Goal: Complete application form: Complete application form

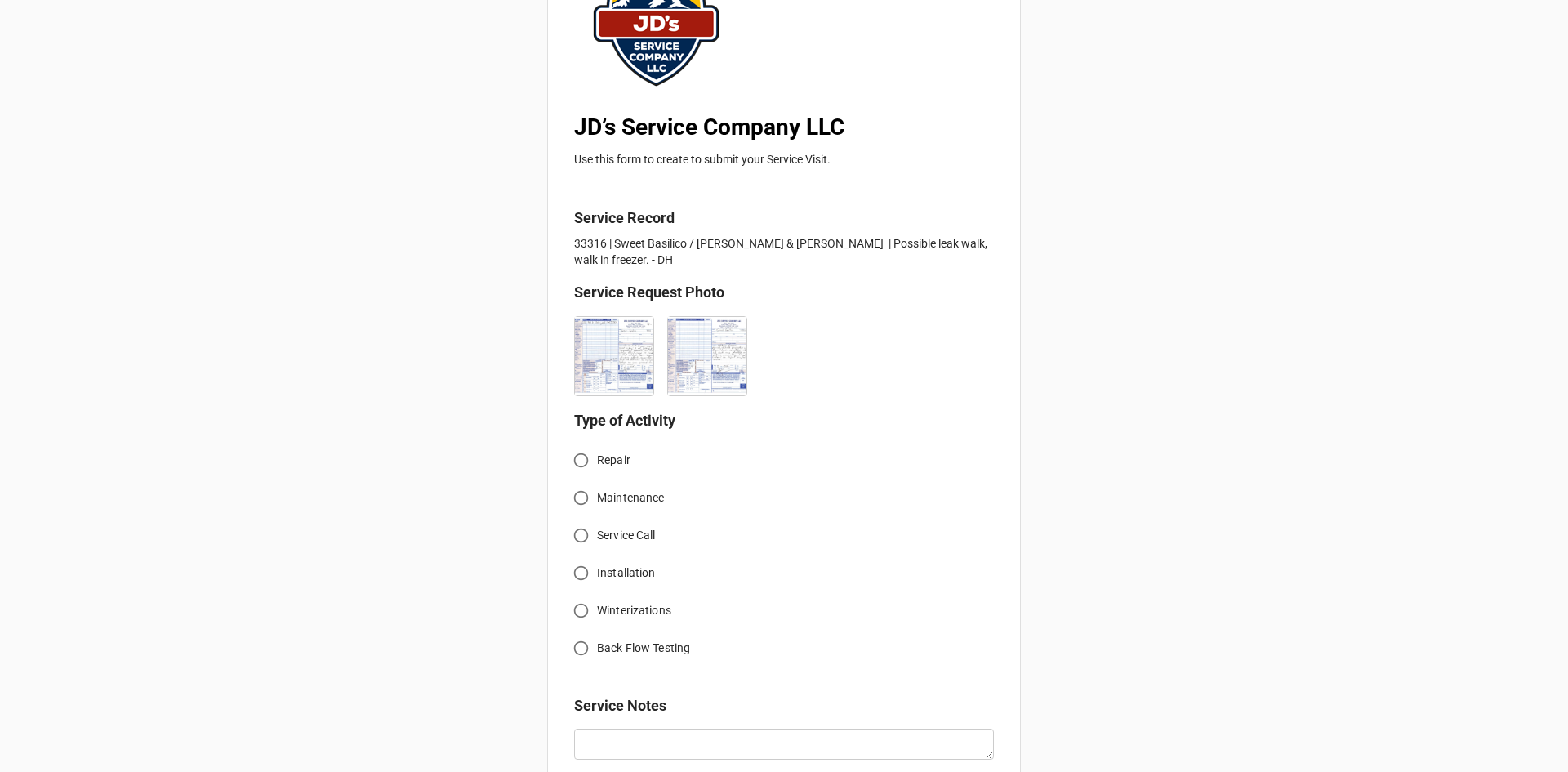
scroll to position [245, 0]
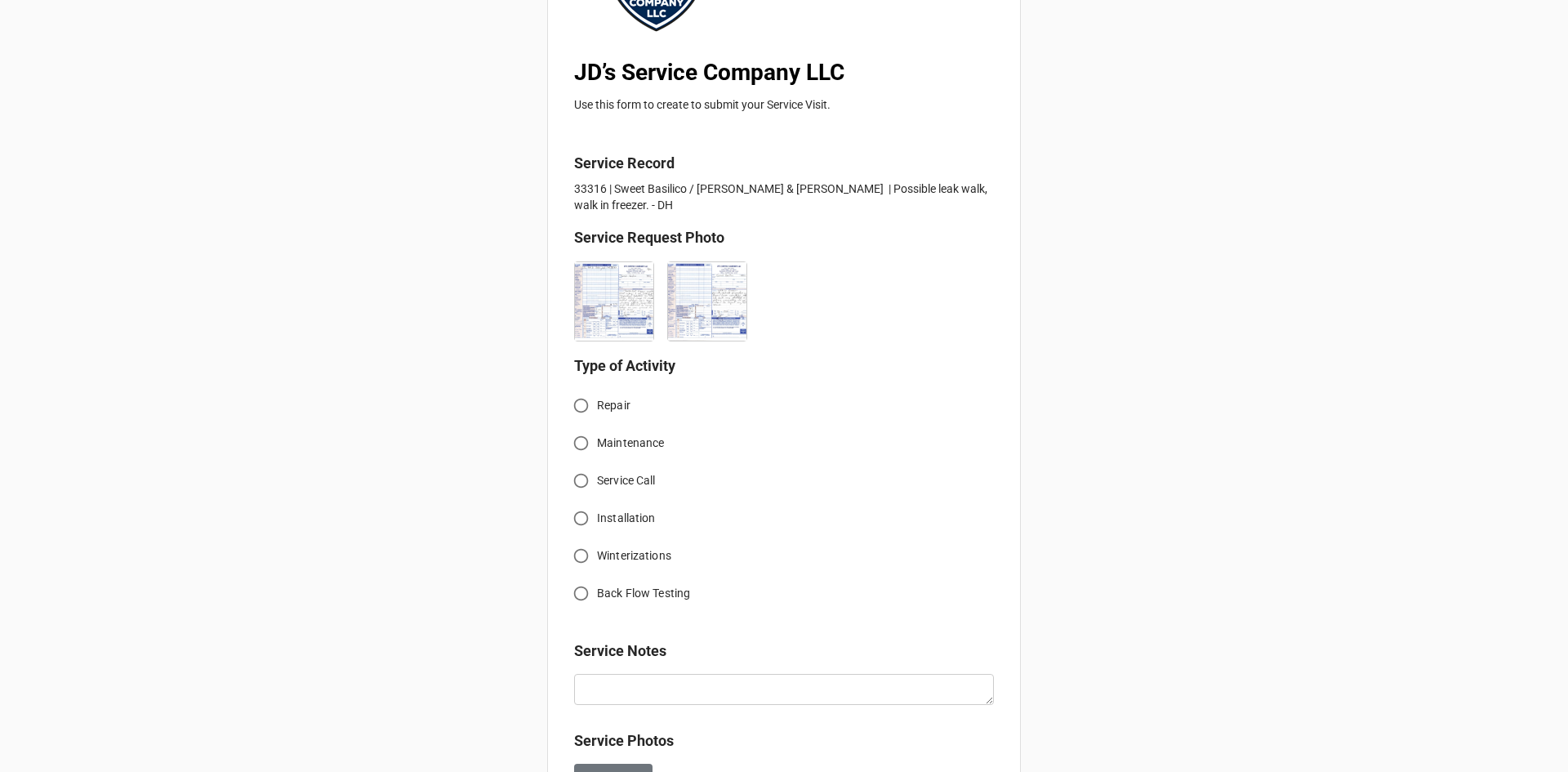
click at [575, 484] on input "Service Call" at bounding box center [581, 481] width 32 height 32
radio input "true"
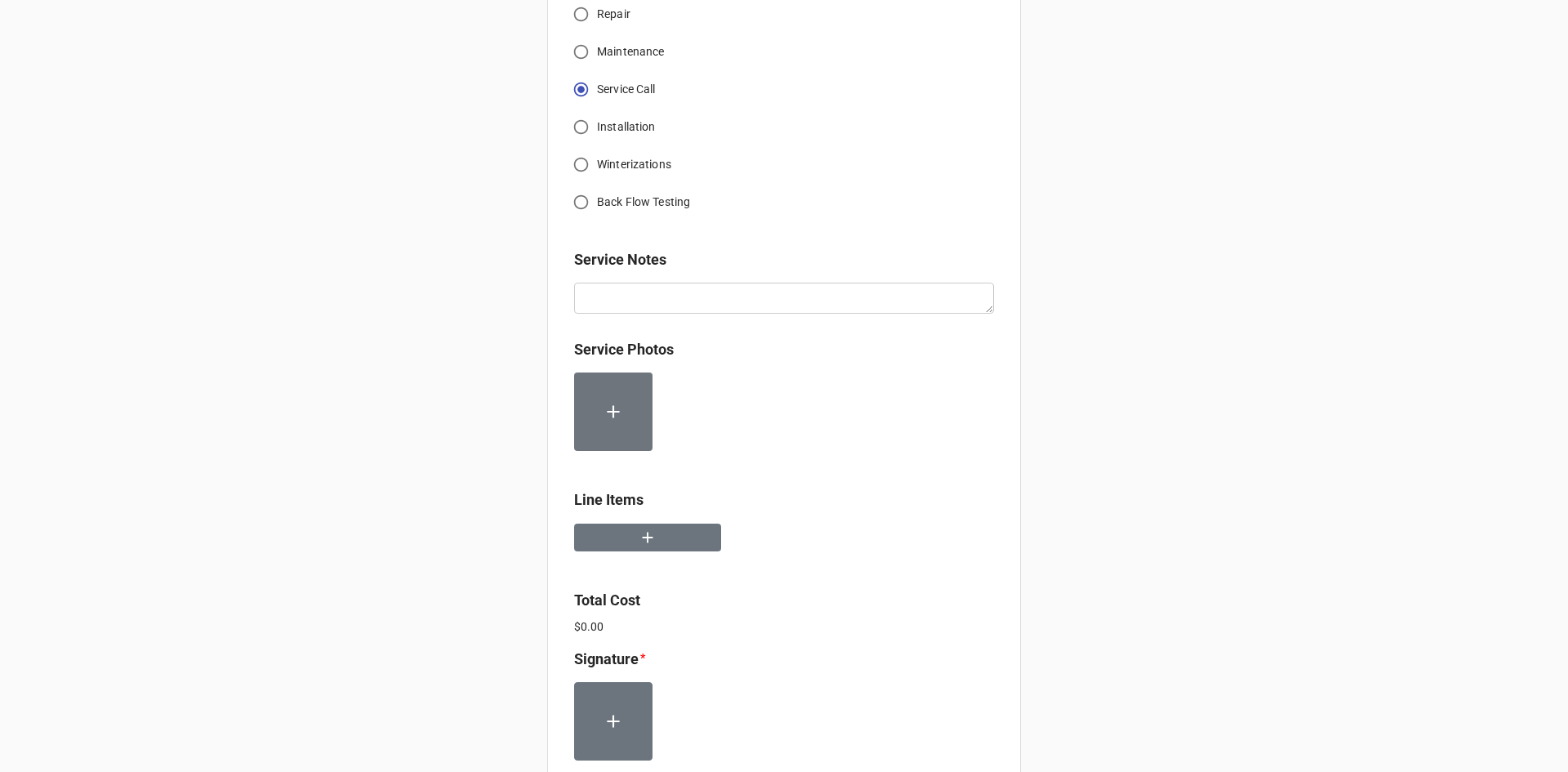
scroll to position [653, 0]
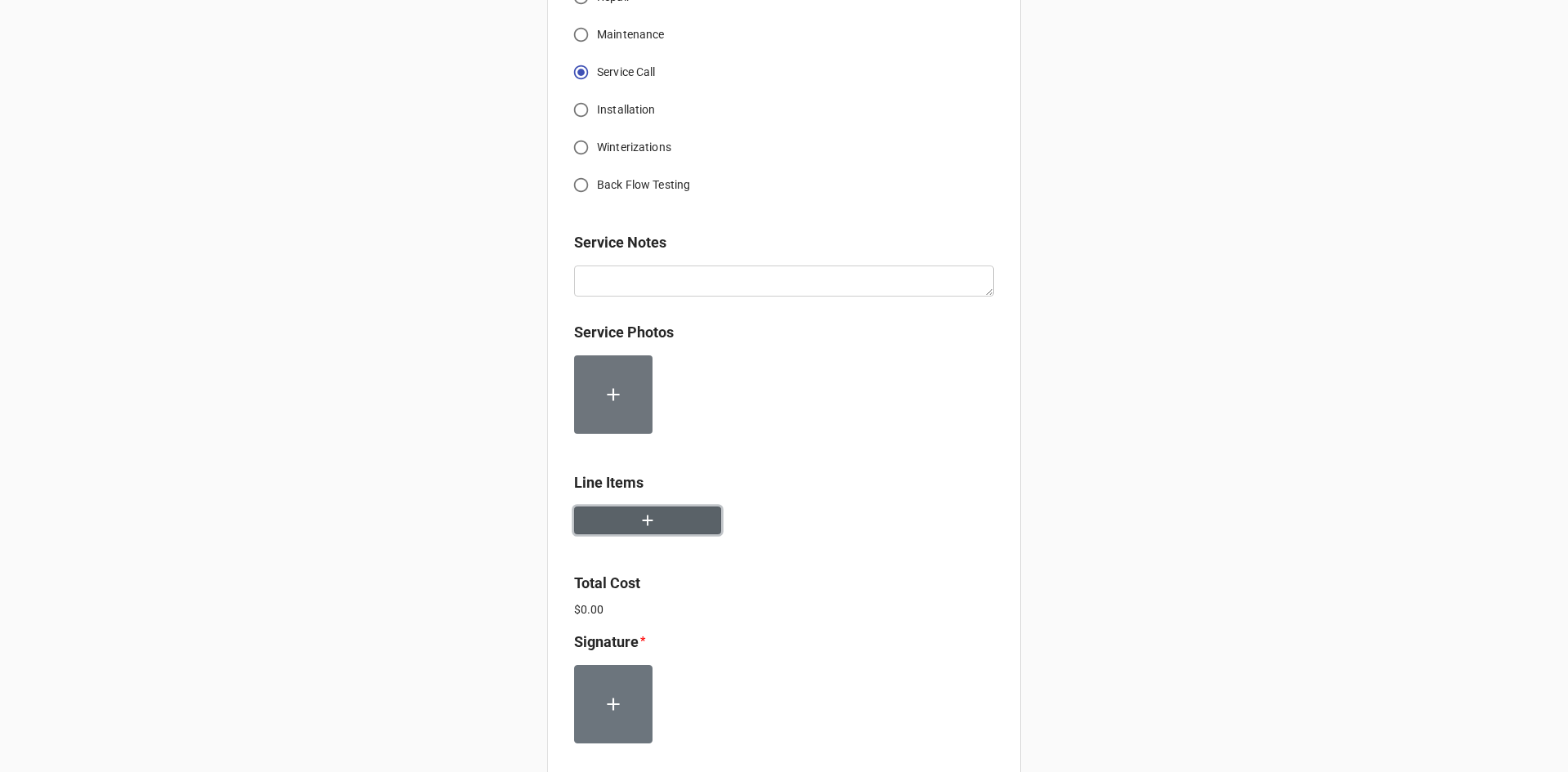
click at [652, 529] on button "button" at bounding box center [648, 521] width 147 height 28
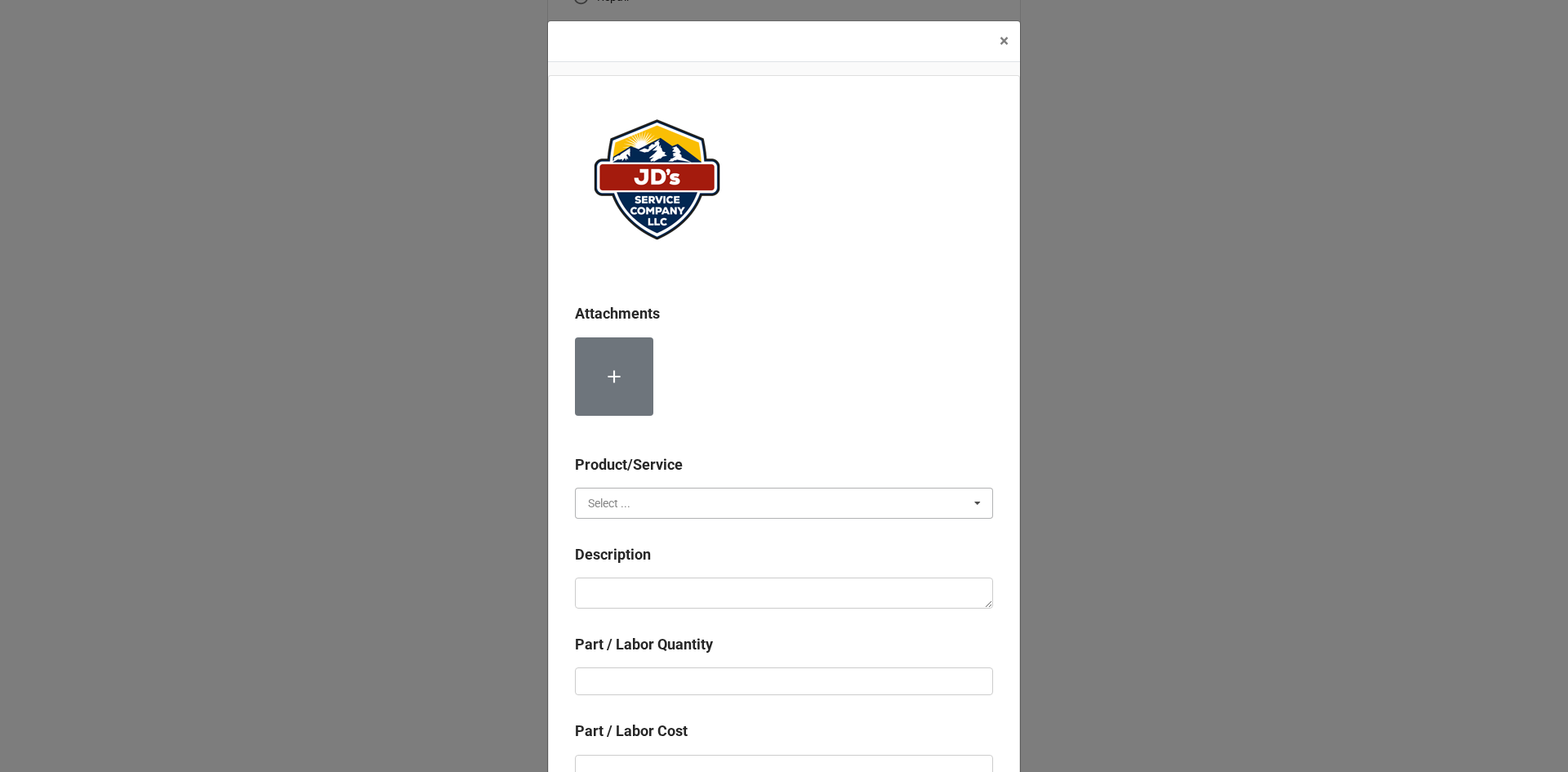
click at [697, 500] on input "text" at bounding box center [784, 502] width 416 height 29
click at [628, 529] on div "Services" at bounding box center [784, 533] width 416 height 30
click at [655, 588] on textarea at bounding box center [784, 592] width 418 height 31
paste textarea "9:30am-11:30am; Service Address: 430 Prospect Village Dr, Estes Park, CO 80517 …"
type textarea "x"
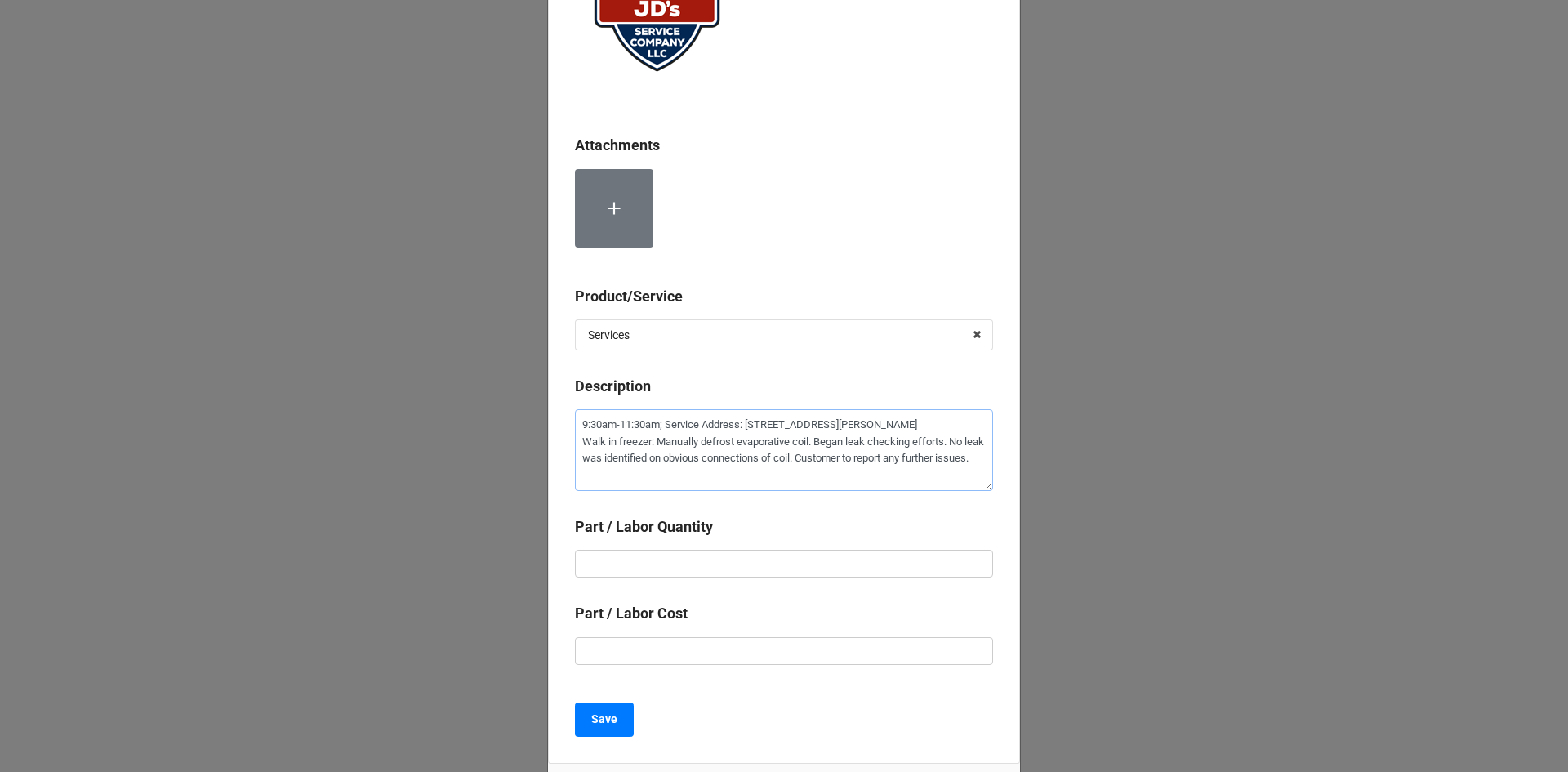
scroll to position [125, 0]
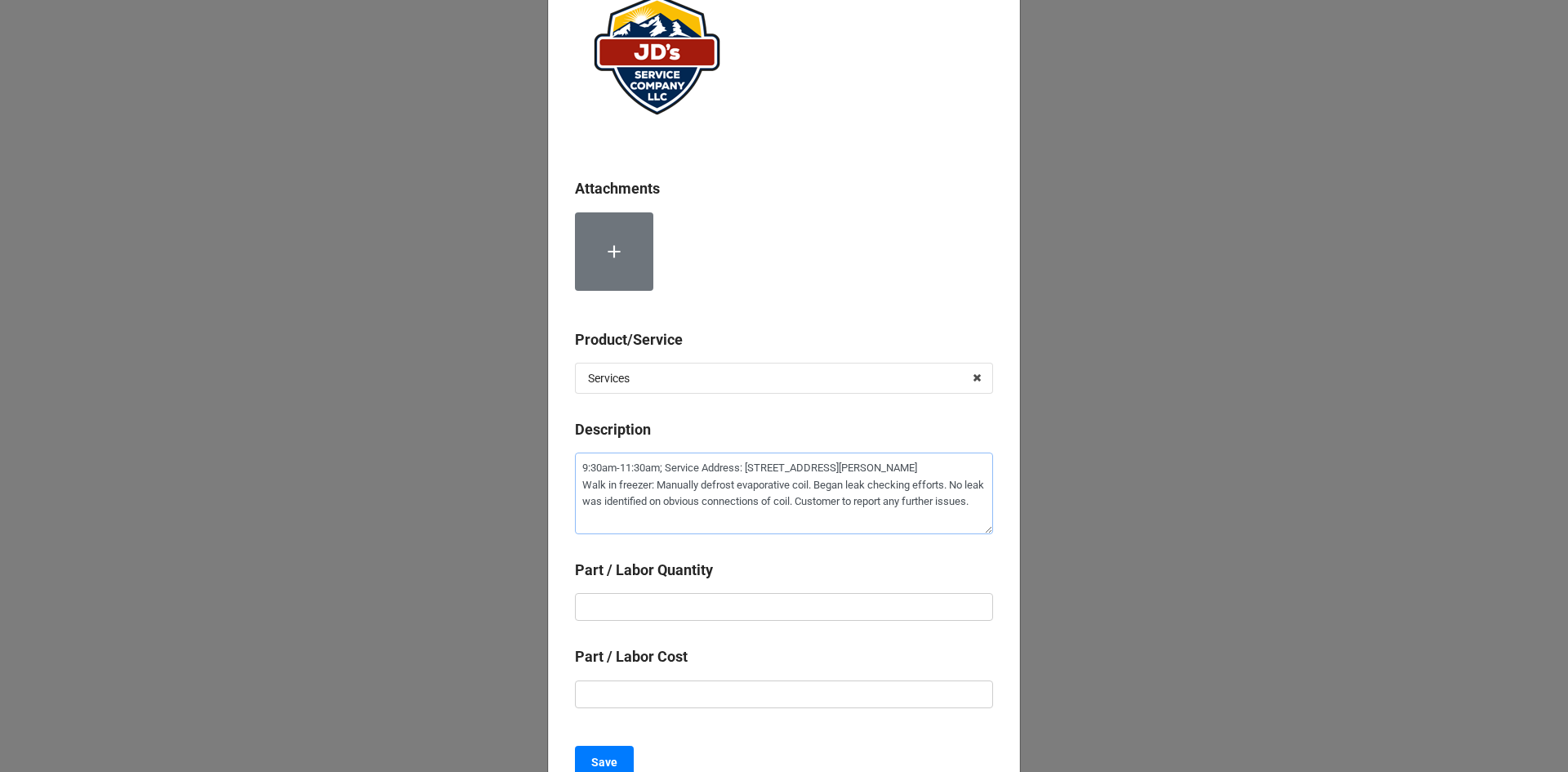
type textarea "9:30am-11:30am; Service Address: 430 Prospect Village Dr, Estes Park, CO 80517 …"
click at [675, 617] on input "text" at bounding box center [784, 606] width 418 height 28
type textarea "x"
type input "2"
type textarea "x"
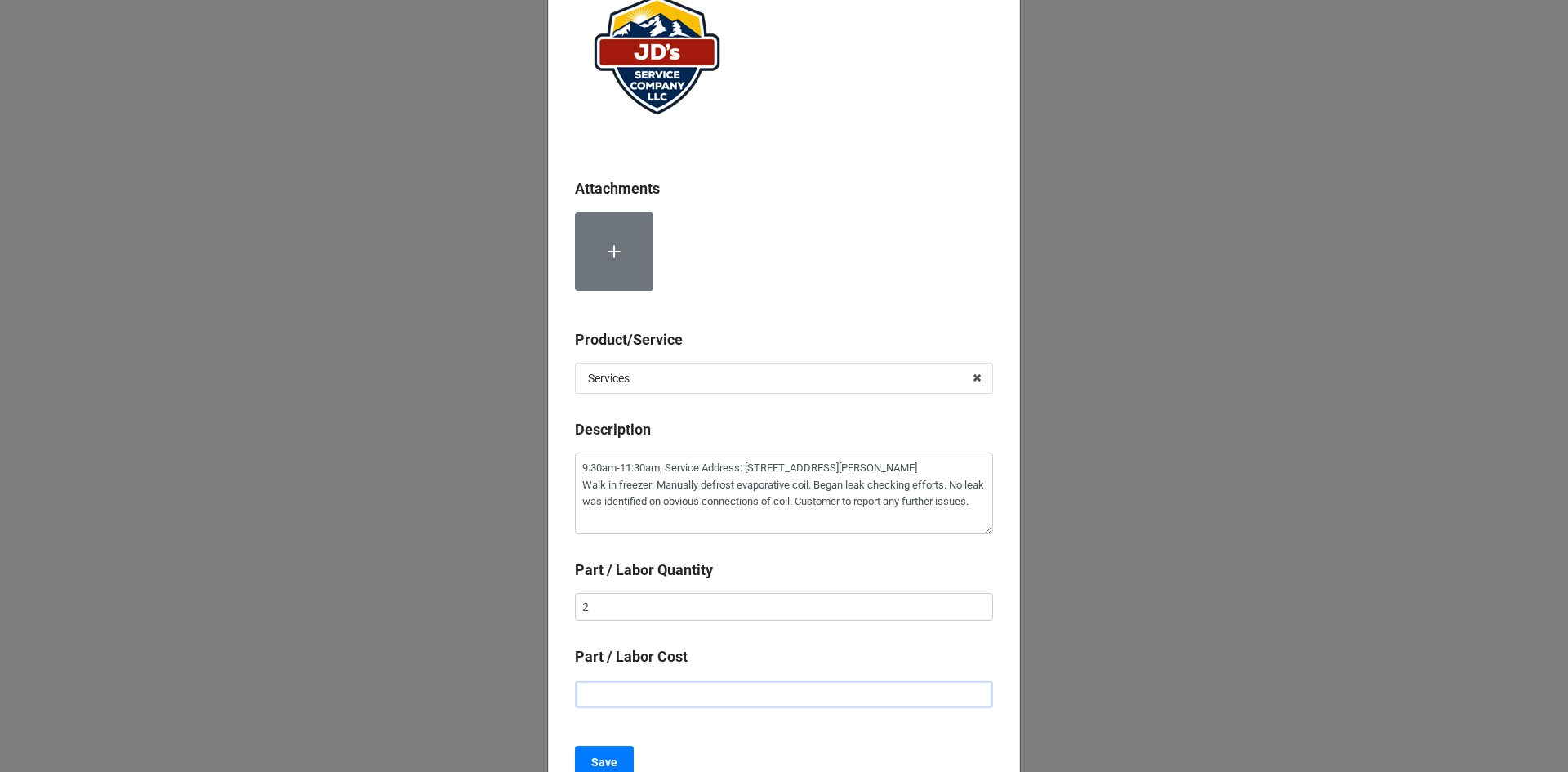
type input "$2.00"
type textarea "x"
type input "$25.00"
type textarea "x"
type input "$2.00"
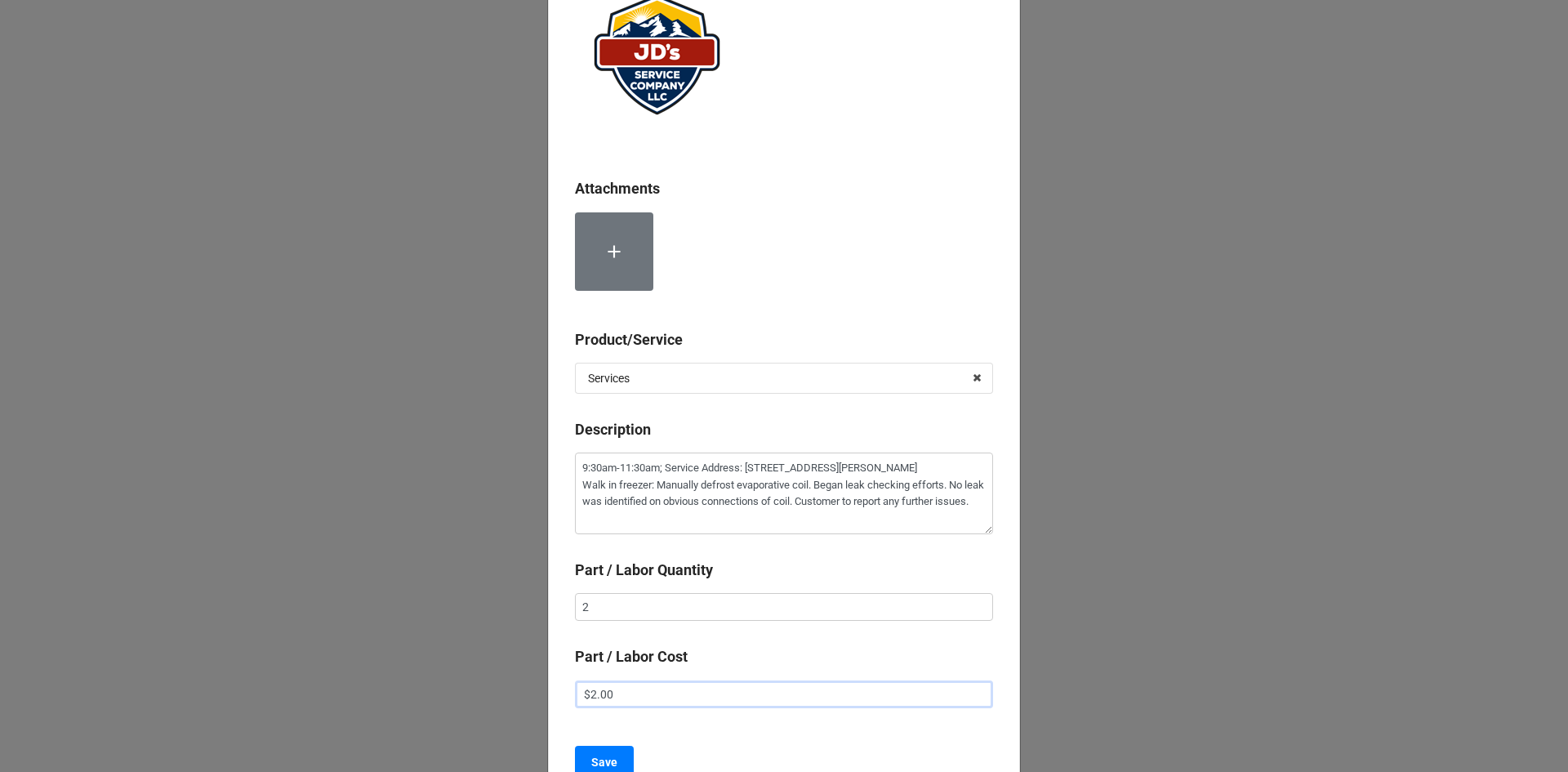
type textarea "x"
type input "$22.00"
type textarea "x"
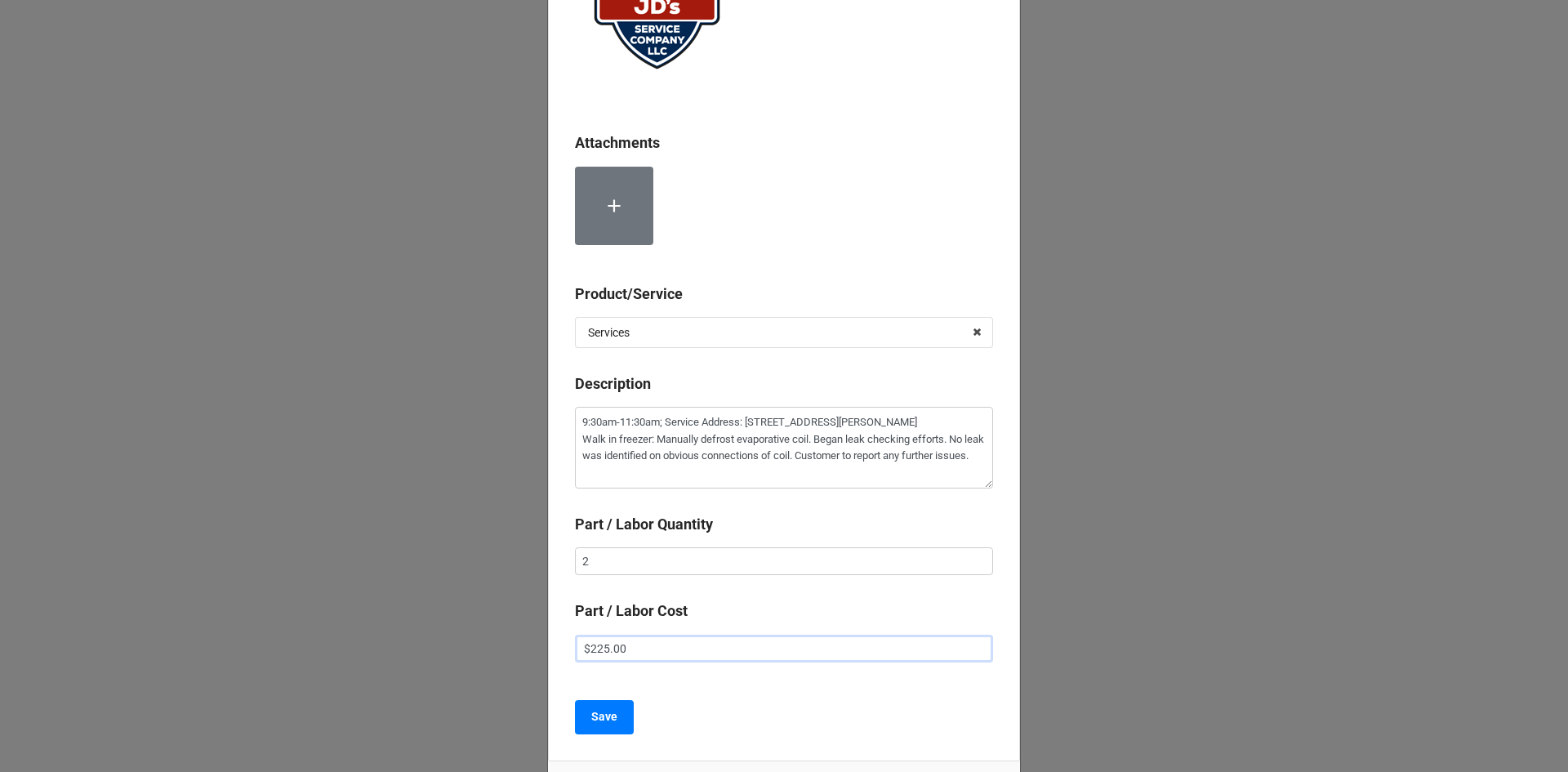
scroll to position [288, 0]
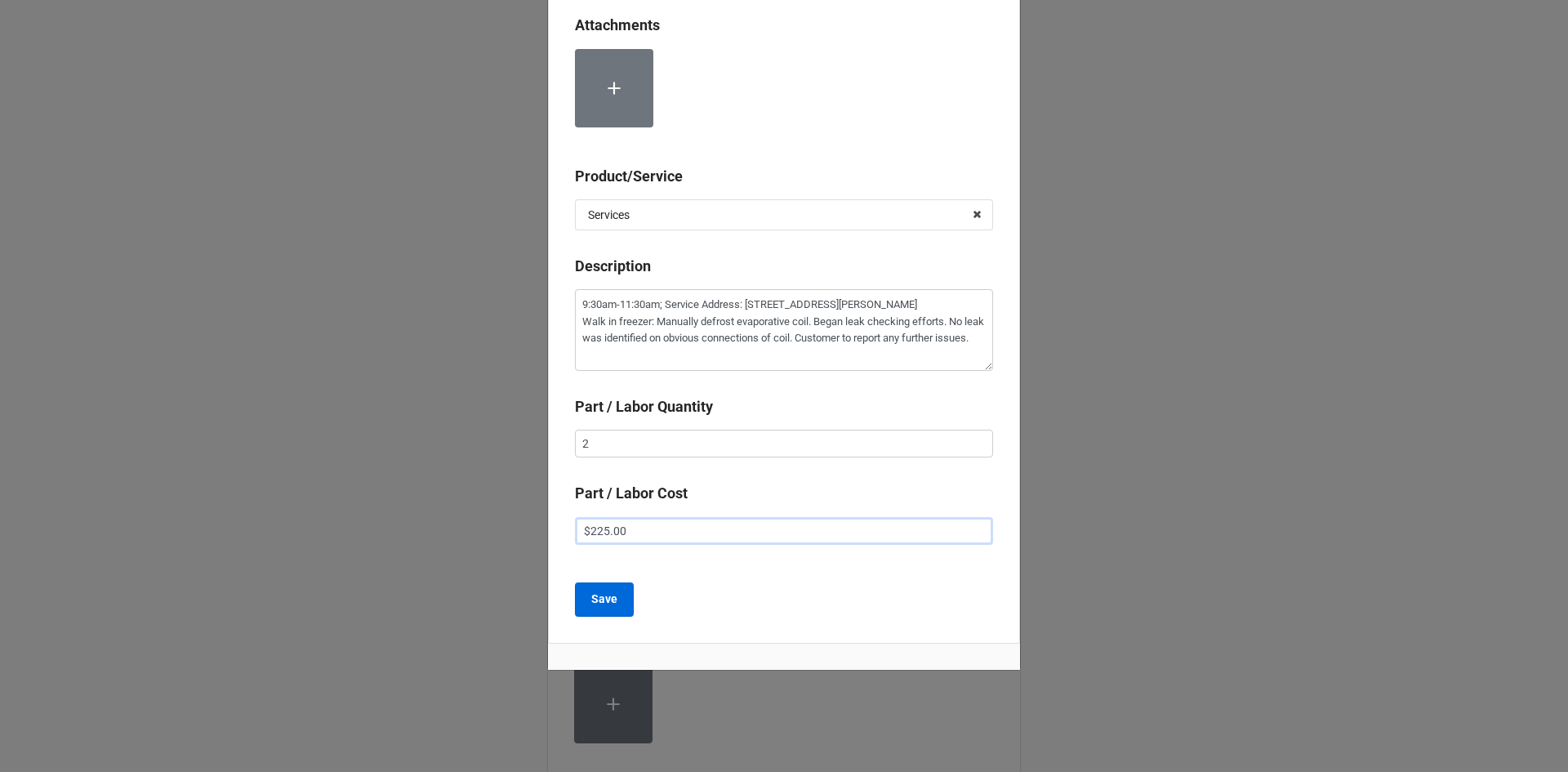
type input "$225.00"
click at [615, 605] on button "Save" at bounding box center [605, 599] width 59 height 34
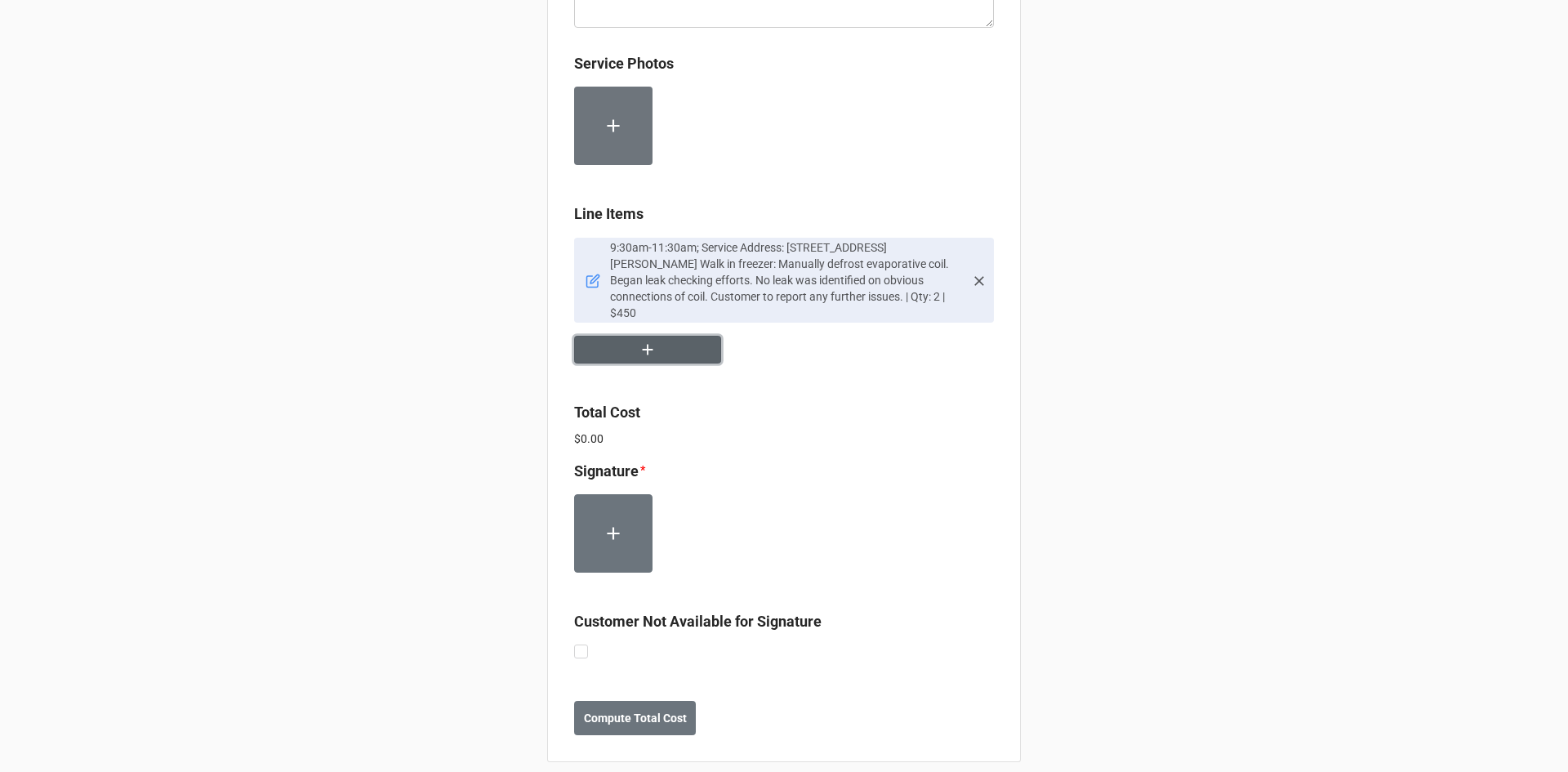
scroll to position [923, 0]
click at [580, 643] on label at bounding box center [581, 643] width 14 height 0
checkbox input "true"
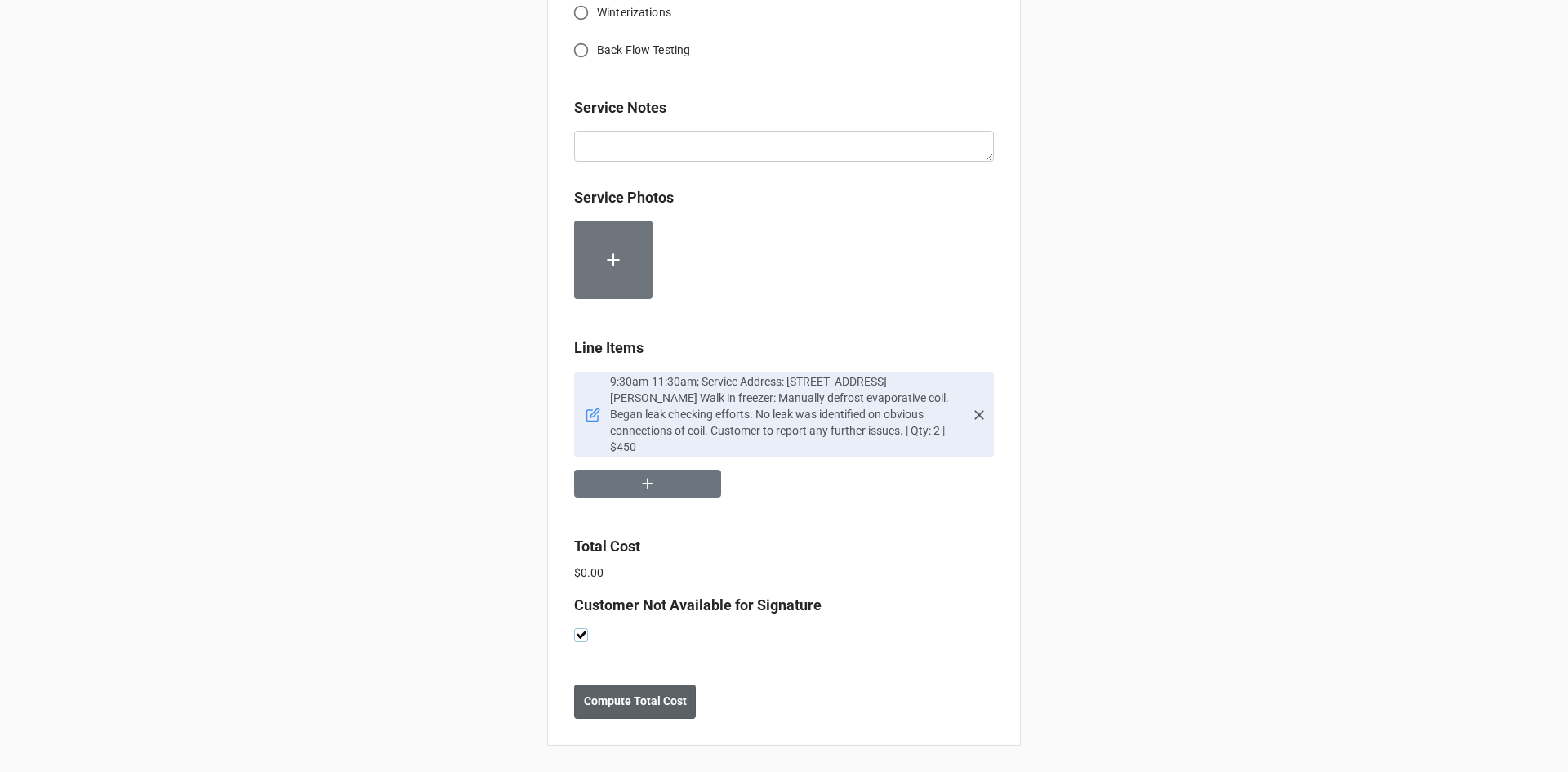
scroll to position [773, 0]
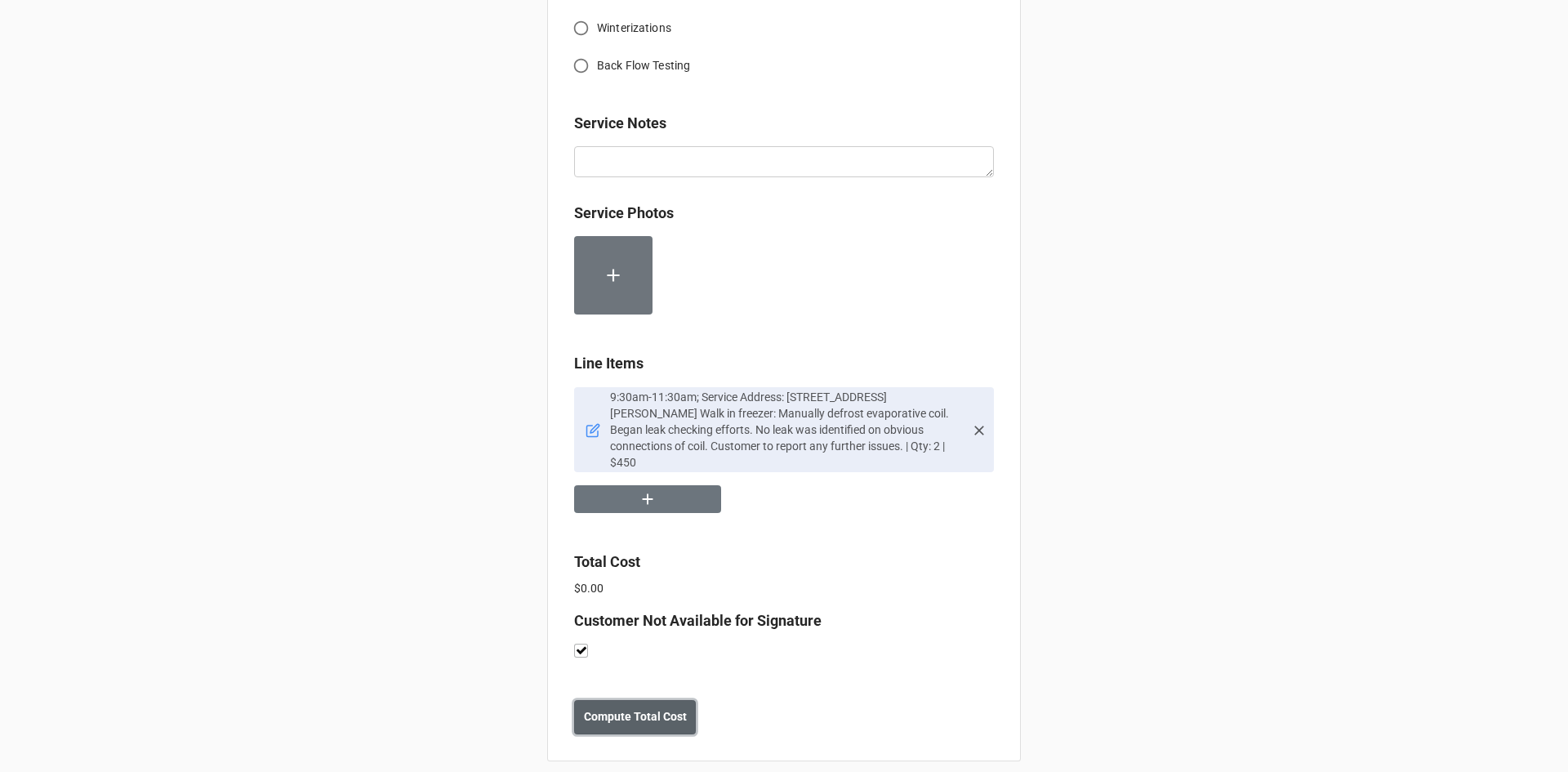
click at [628, 708] on b "Compute Total Cost" at bounding box center [635, 717] width 103 height 17
click at [605, 708] on b "Save" at bounding box center [603, 717] width 26 height 17
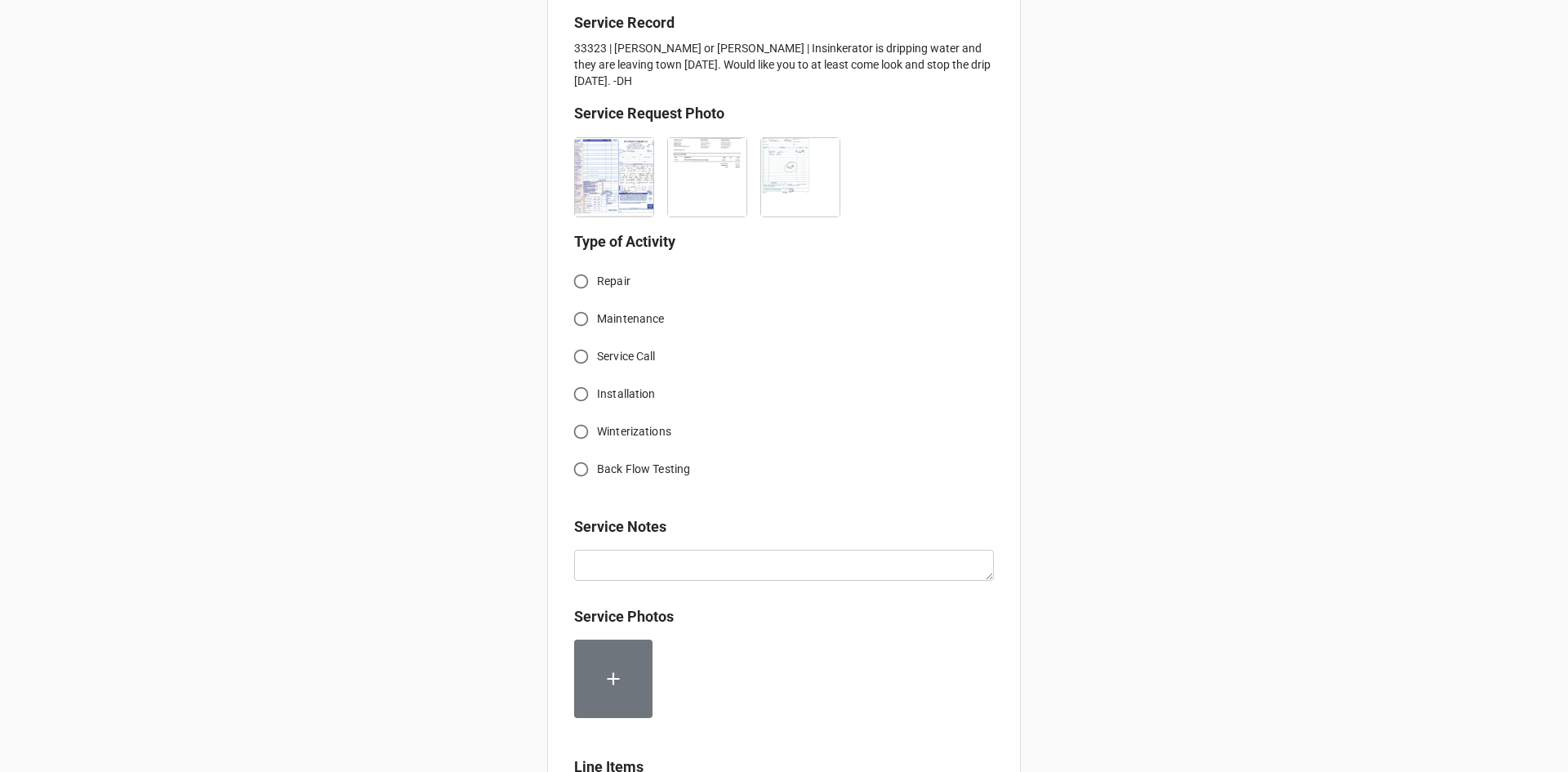
scroll to position [409, 0]
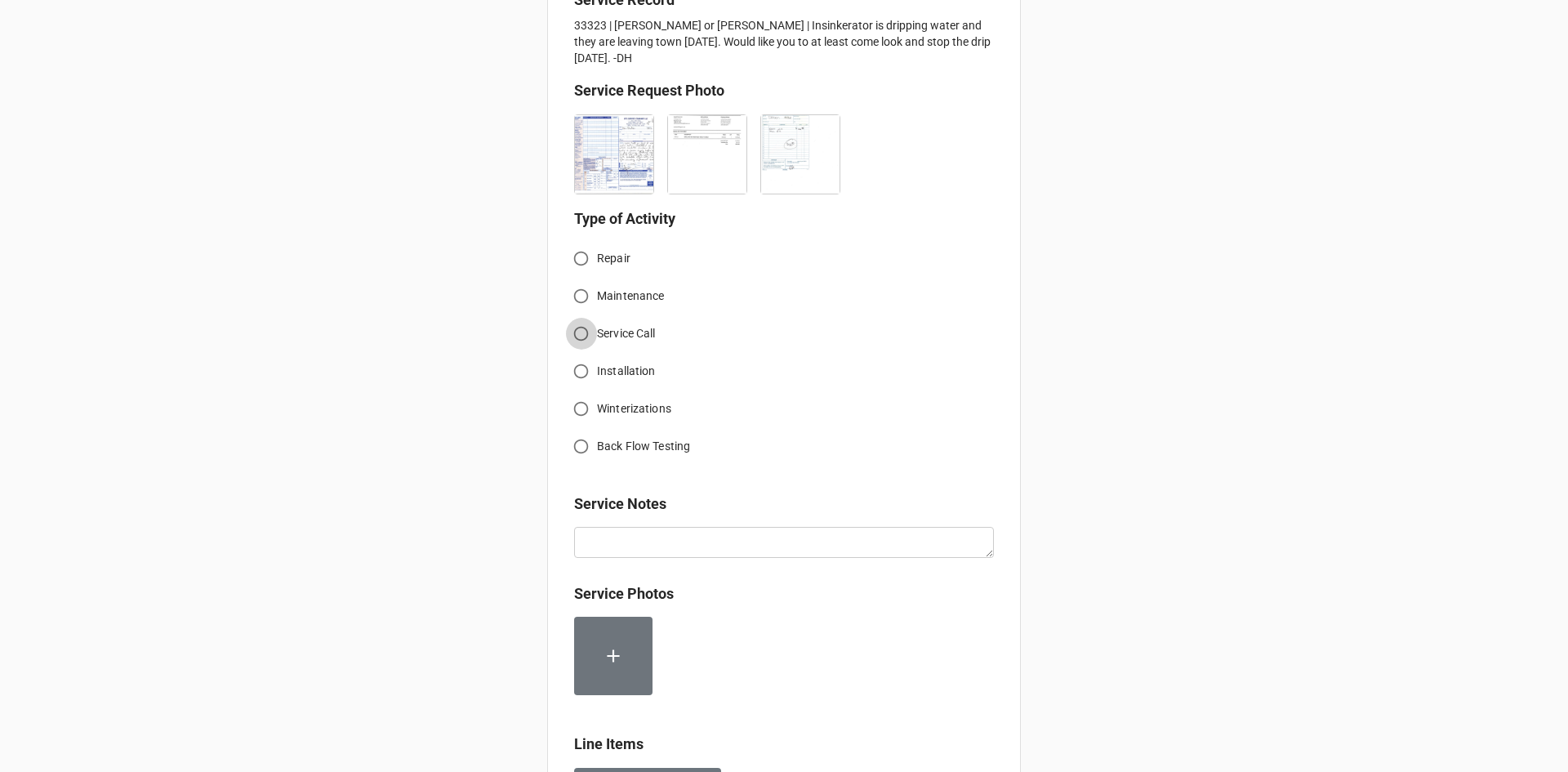
click at [578, 334] on input "Service Call" at bounding box center [581, 333] width 32 height 32
radio input "true"
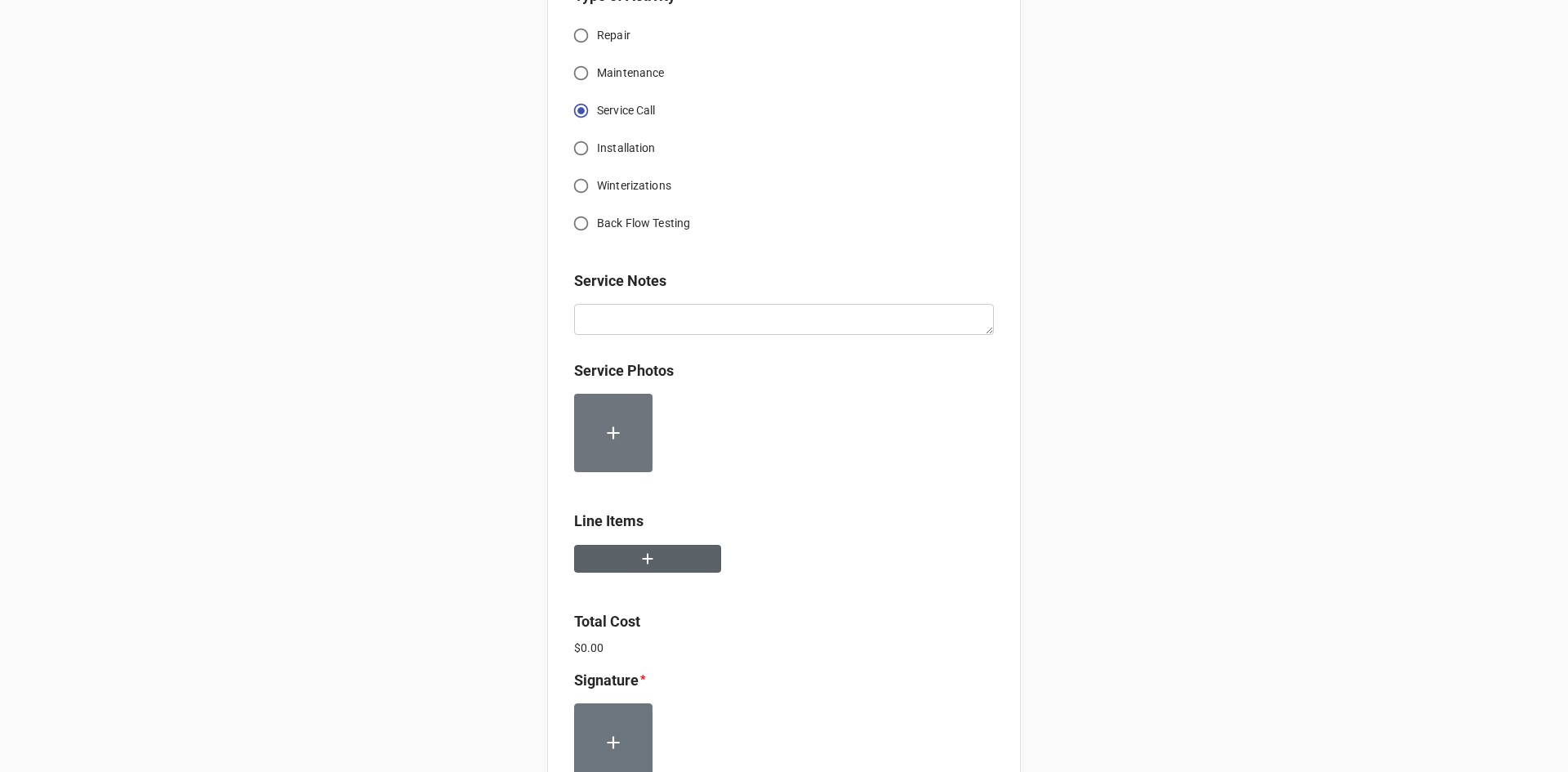
scroll to position [653, 0]
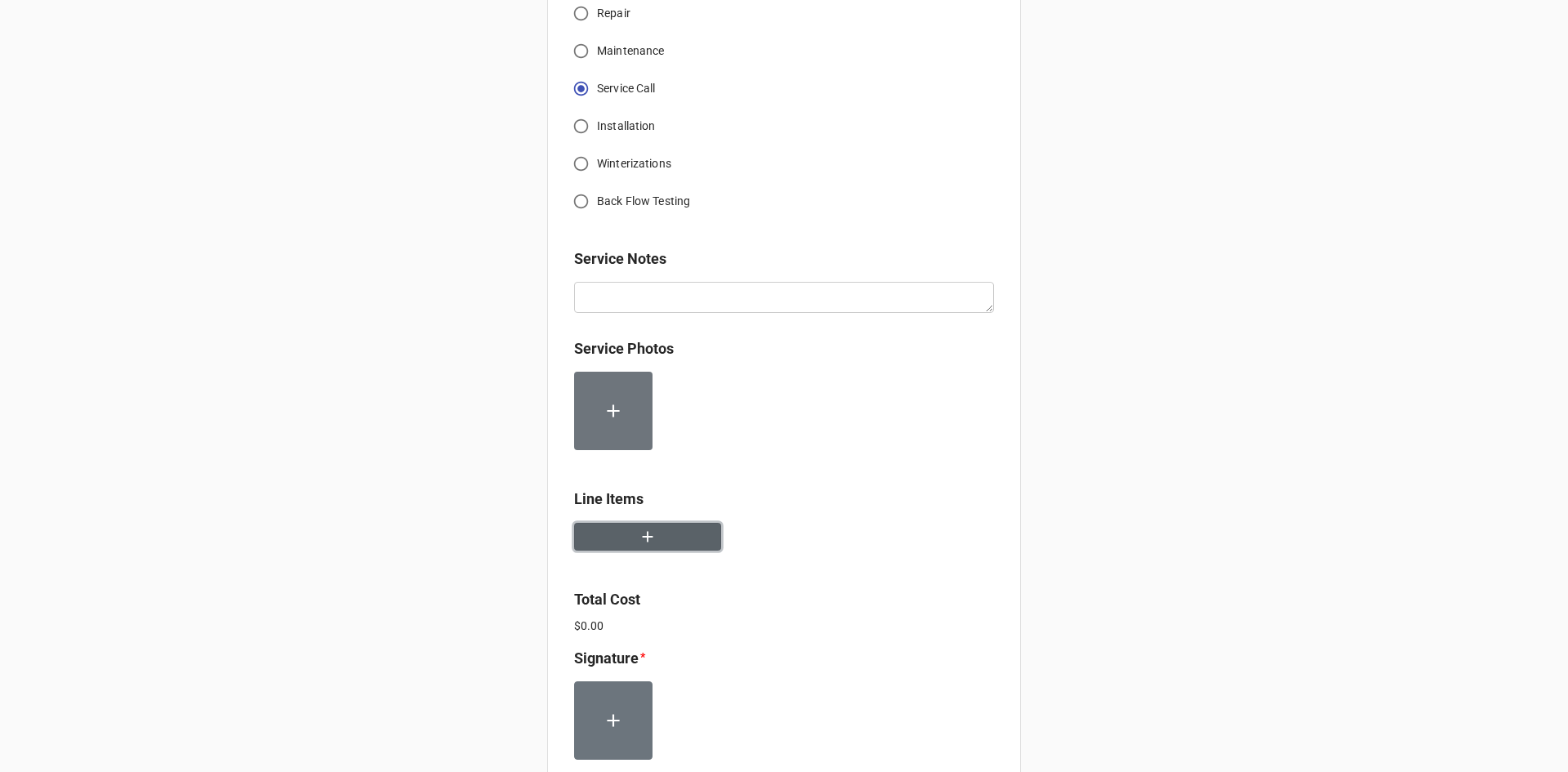
click at [647, 528] on icon "button" at bounding box center [647, 536] width 18 height 18
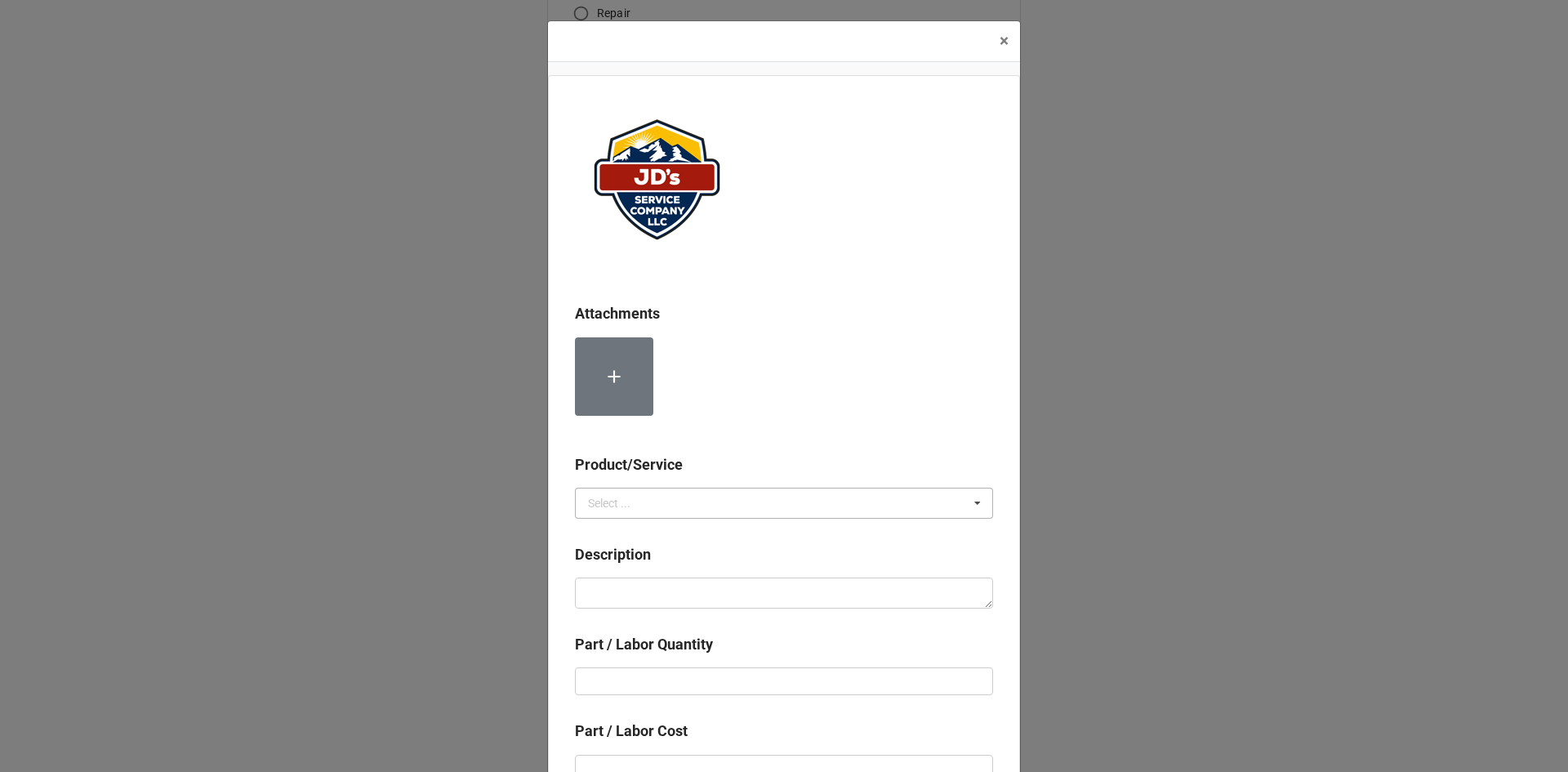
click at [617, 502] on div "Select ..." at bounding box center [609, 503] width 43 height 12
click at [665, 538] on div "Services" at bounding box center [784, 533] width 416 height 30
click at [680, 599] on textarea at bounding box center [784, 592] width 418 height 31
paste textarea "2:00pm-3:00pm; Water leak on point of use water heater. Identified no isolating…"
type textarea "x"
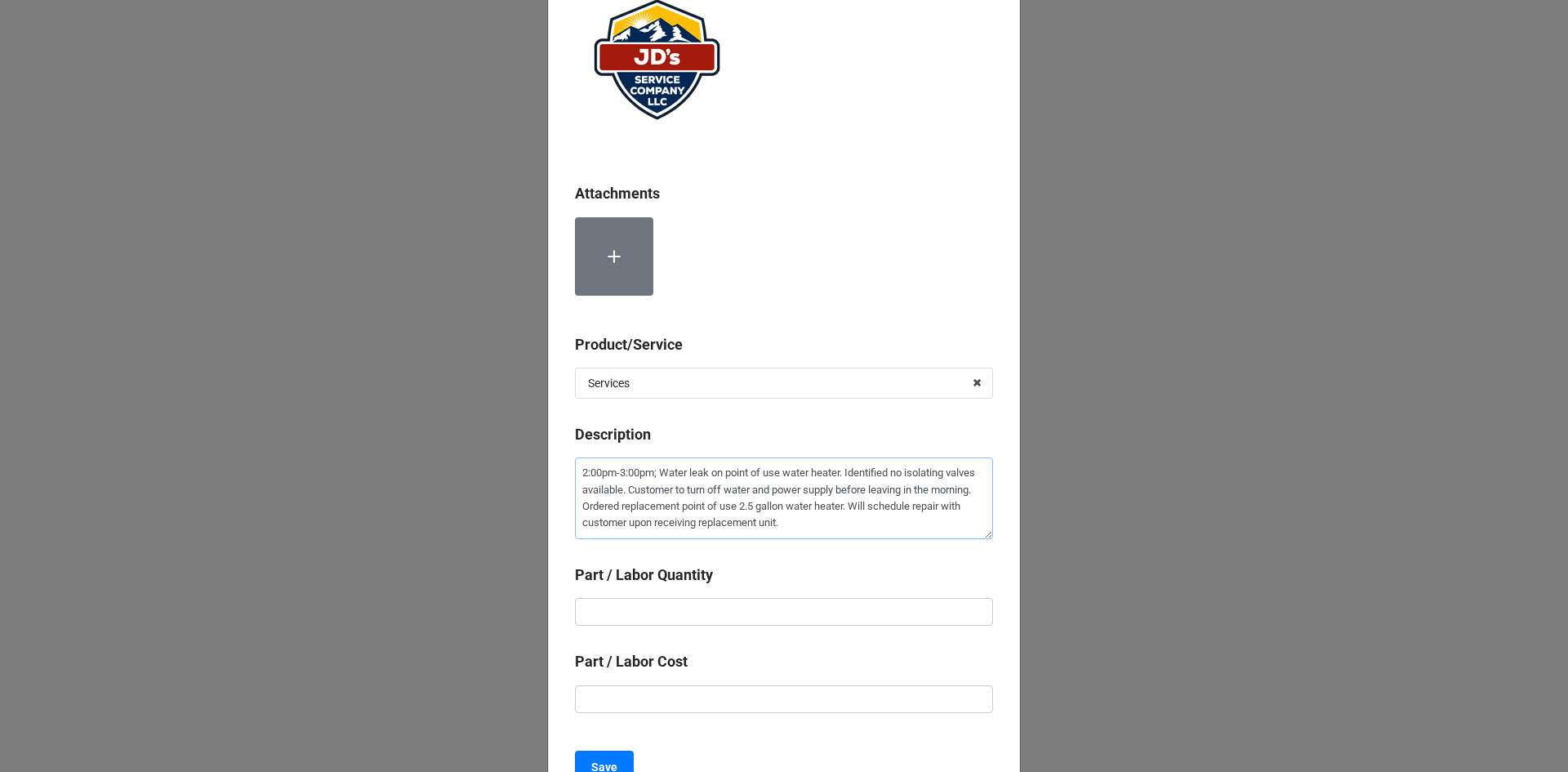
scroll to position [163, 0]
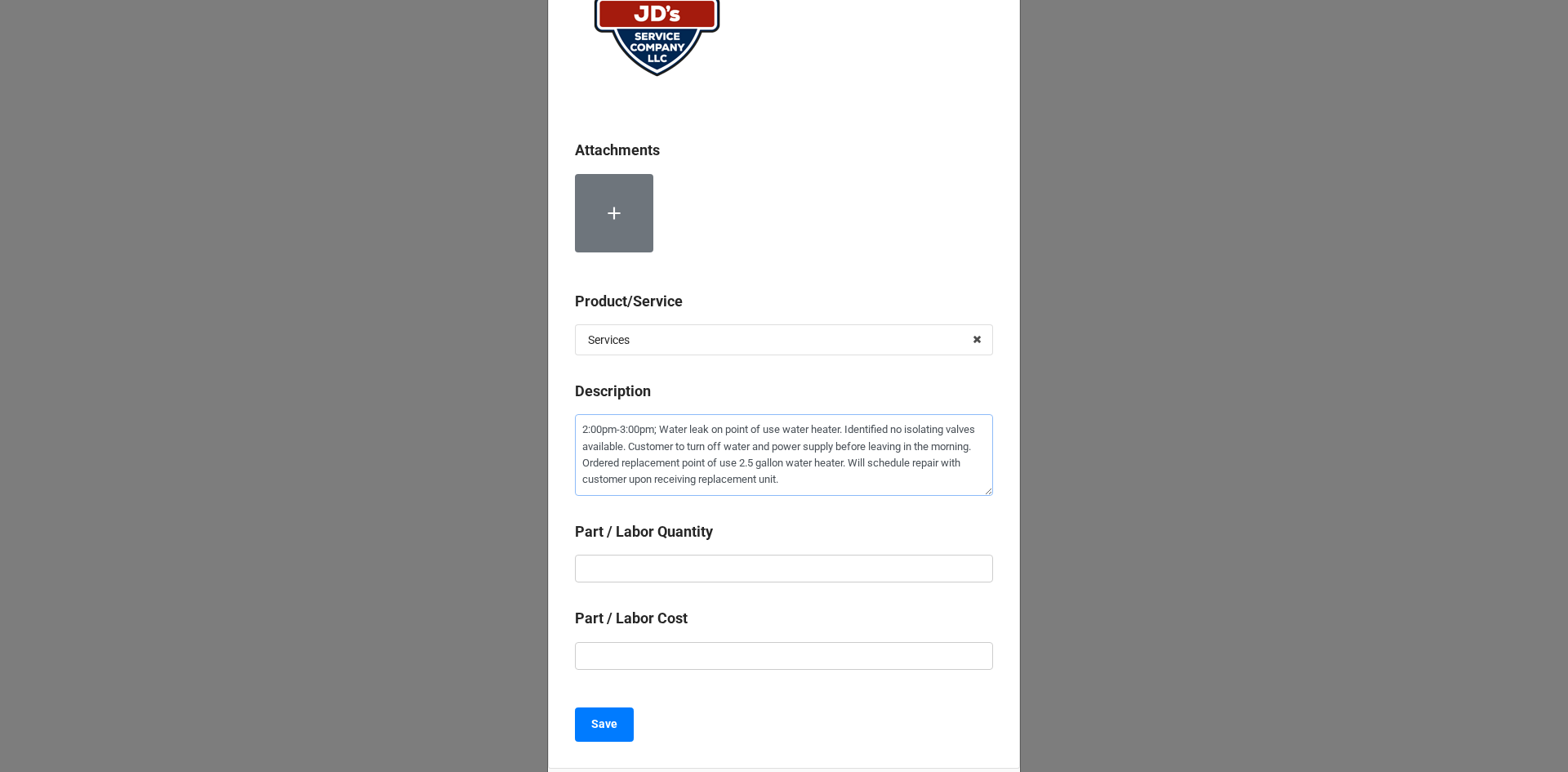
type textarea "2:00pm-3:00pm; Water leak on point of use water heater. Identified no isolating…"
click at [749, 570] on input "text" at bounding box center [784, 568] width 418 height 28
type textarea "x"
type input "1"
type textarea "x"
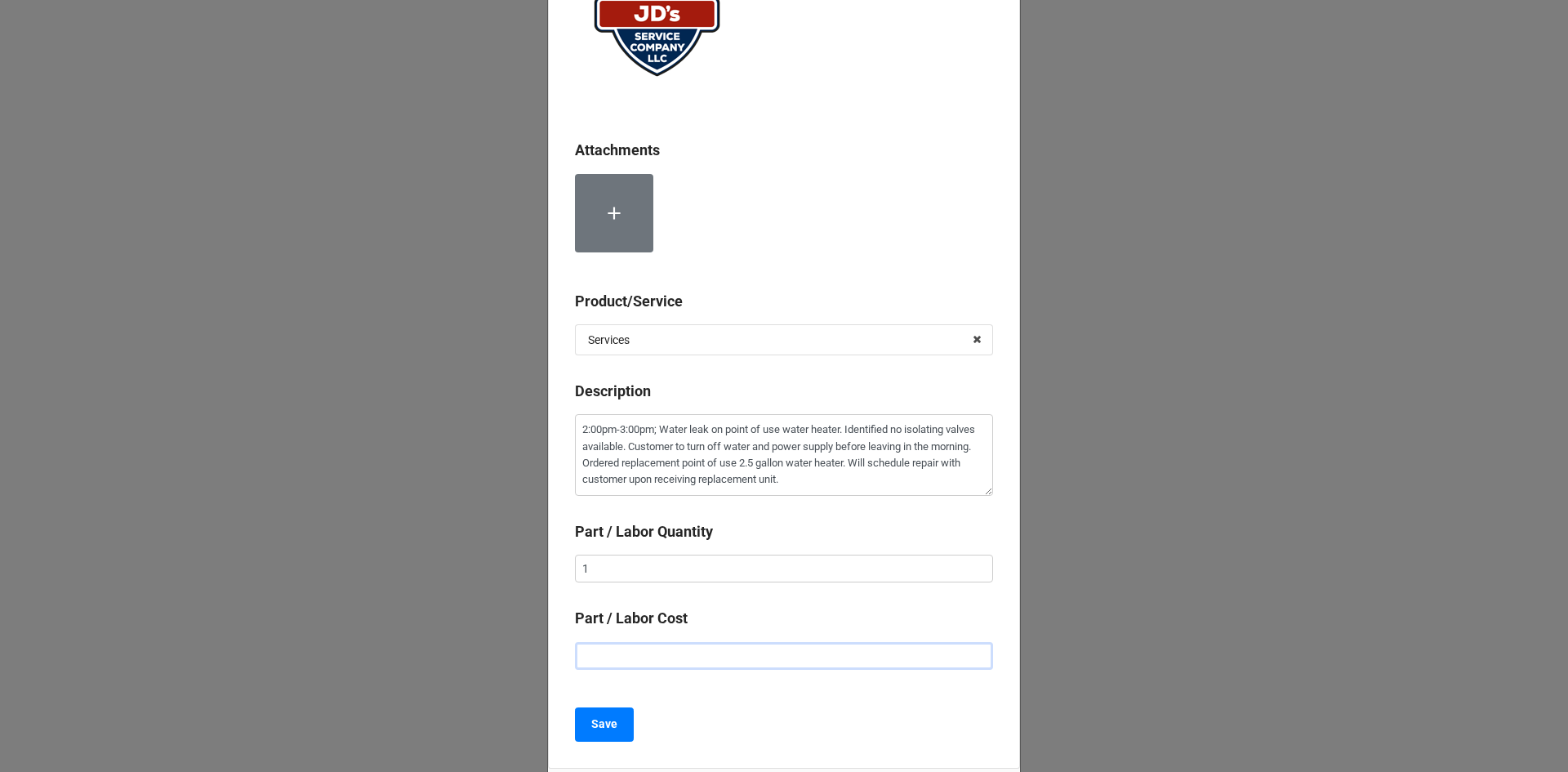
type input "$2.00"
type textarea "x"
type input "$22.00"
type textarea "x"
type input "$225.00"
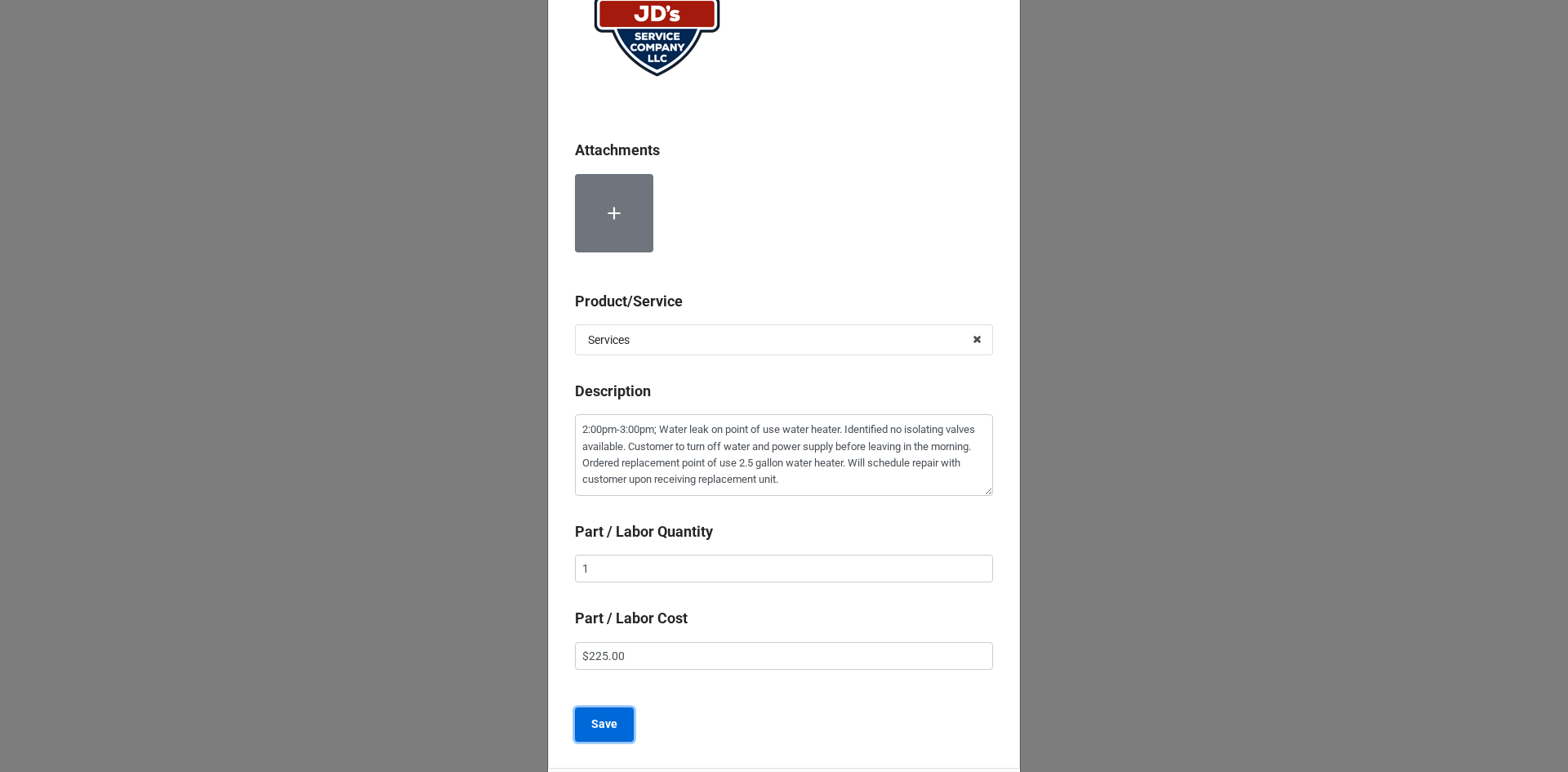
click at [607, 727] on b "Save" at bounding box center [604, 723] width 26 height 17
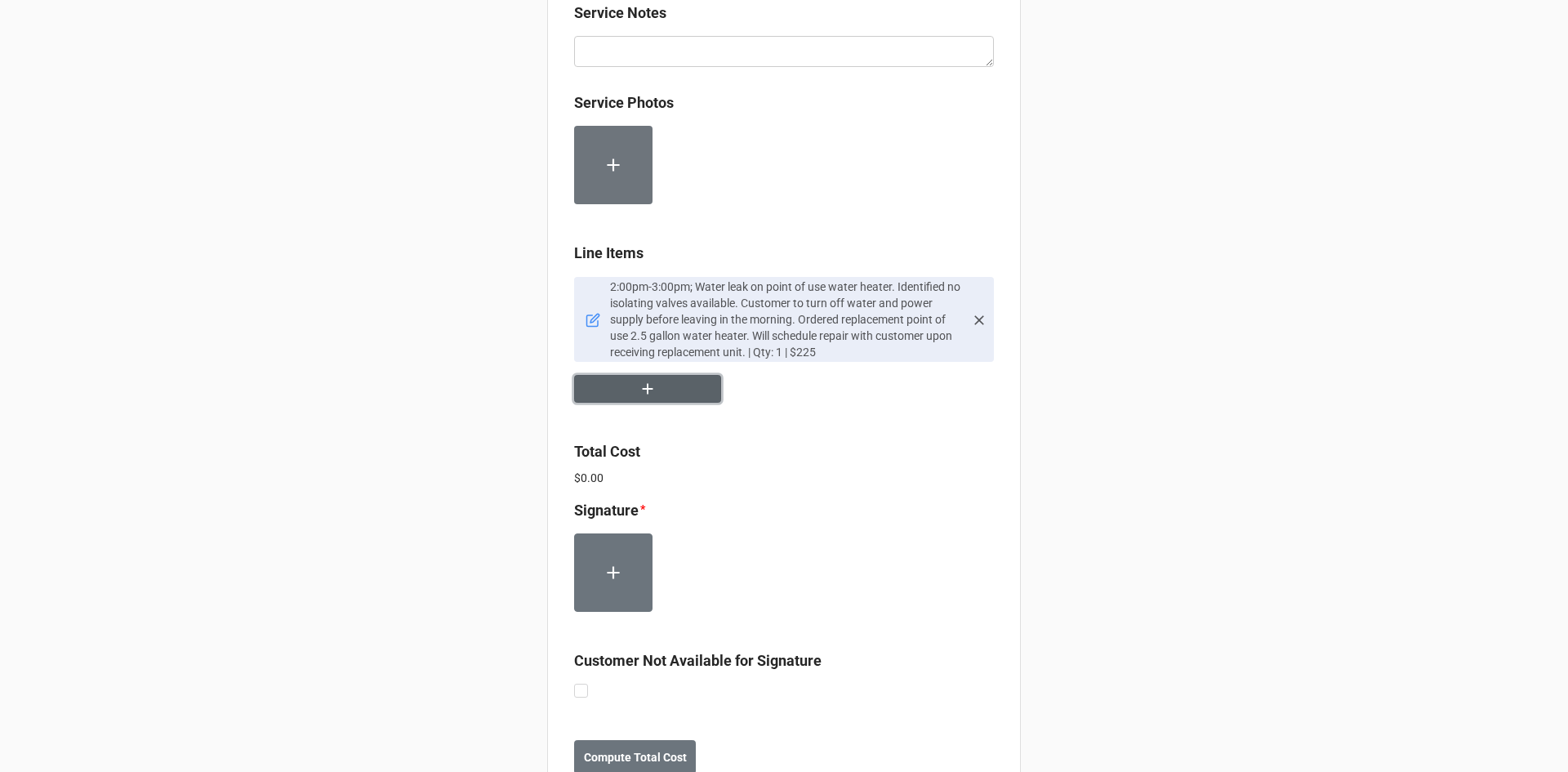
scroll to position [955, 0]
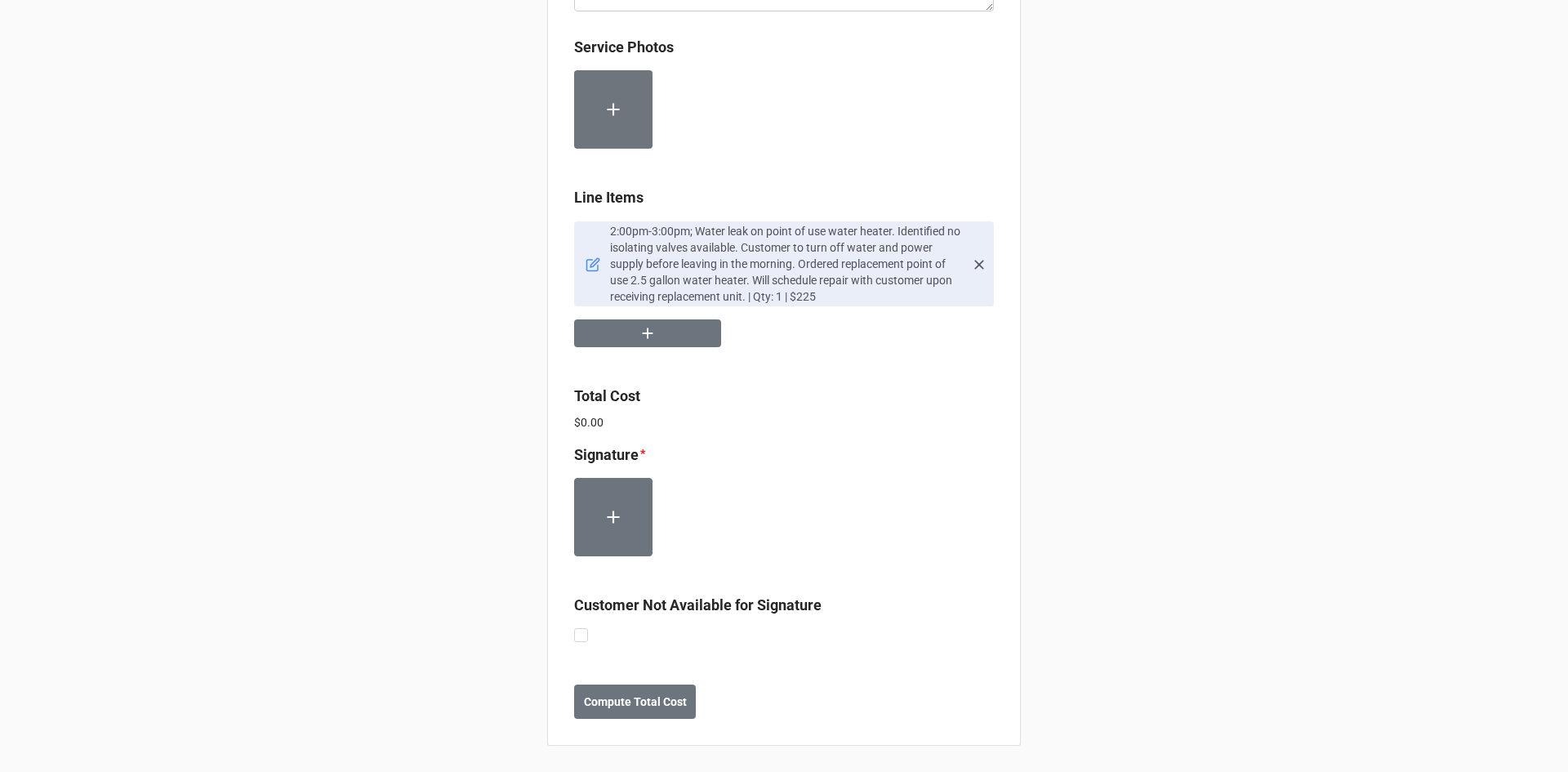
click at [580, 642] on div "Customer Not Available for Signature" at bounding box center [784, 620] width 420 height 53
click at [576, 628] on label at bounding box center [581, 628] width 14 height 0
checkbox input "true"
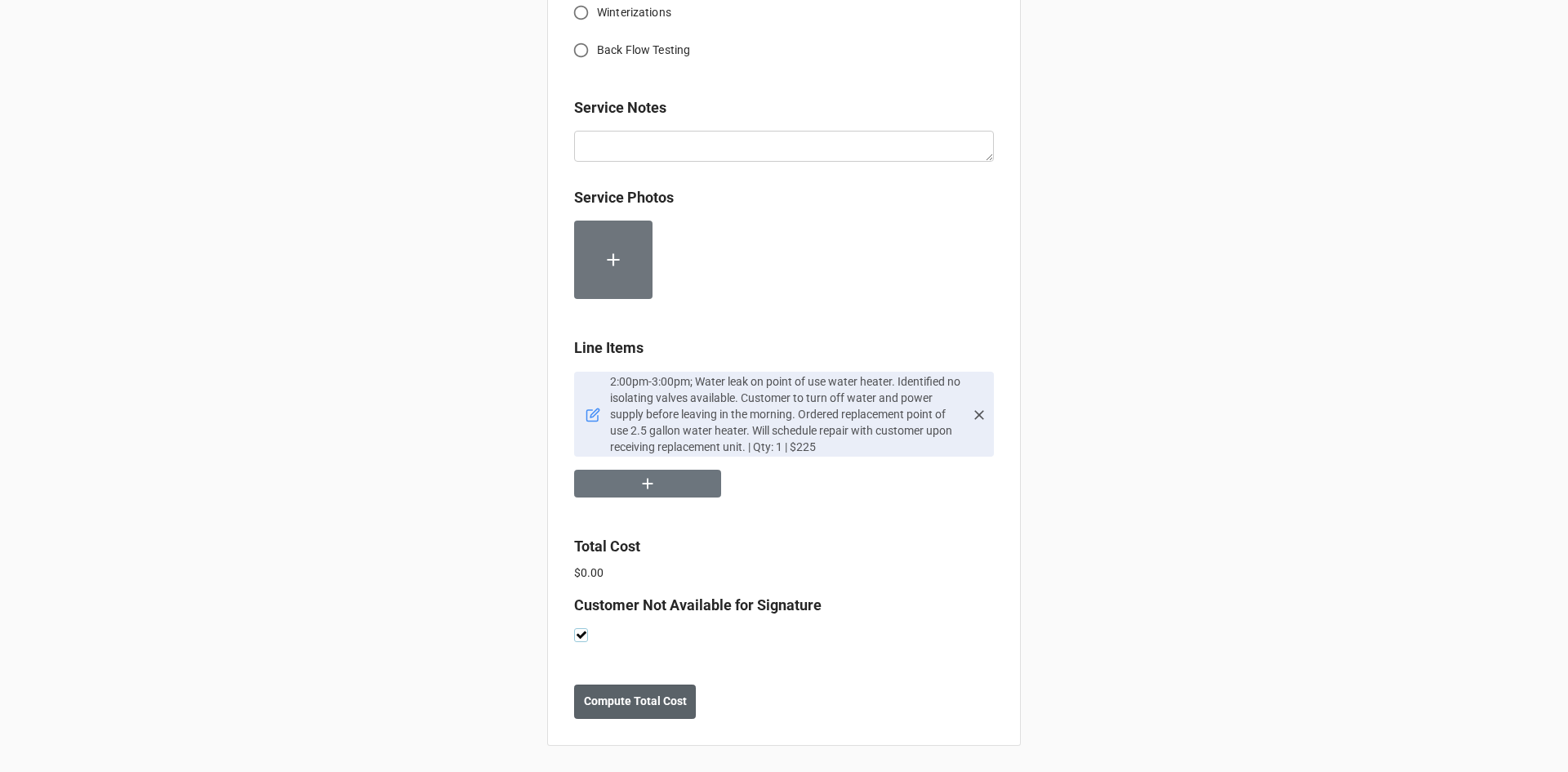
scroll to position [805, 0]
click at [647, 703] on b "Compute Total Cost" at bounding box center [635, 701] width 103 height 17
click at [611, 697] on b "Save" at bounding box center [603, 701] width 26 height 17
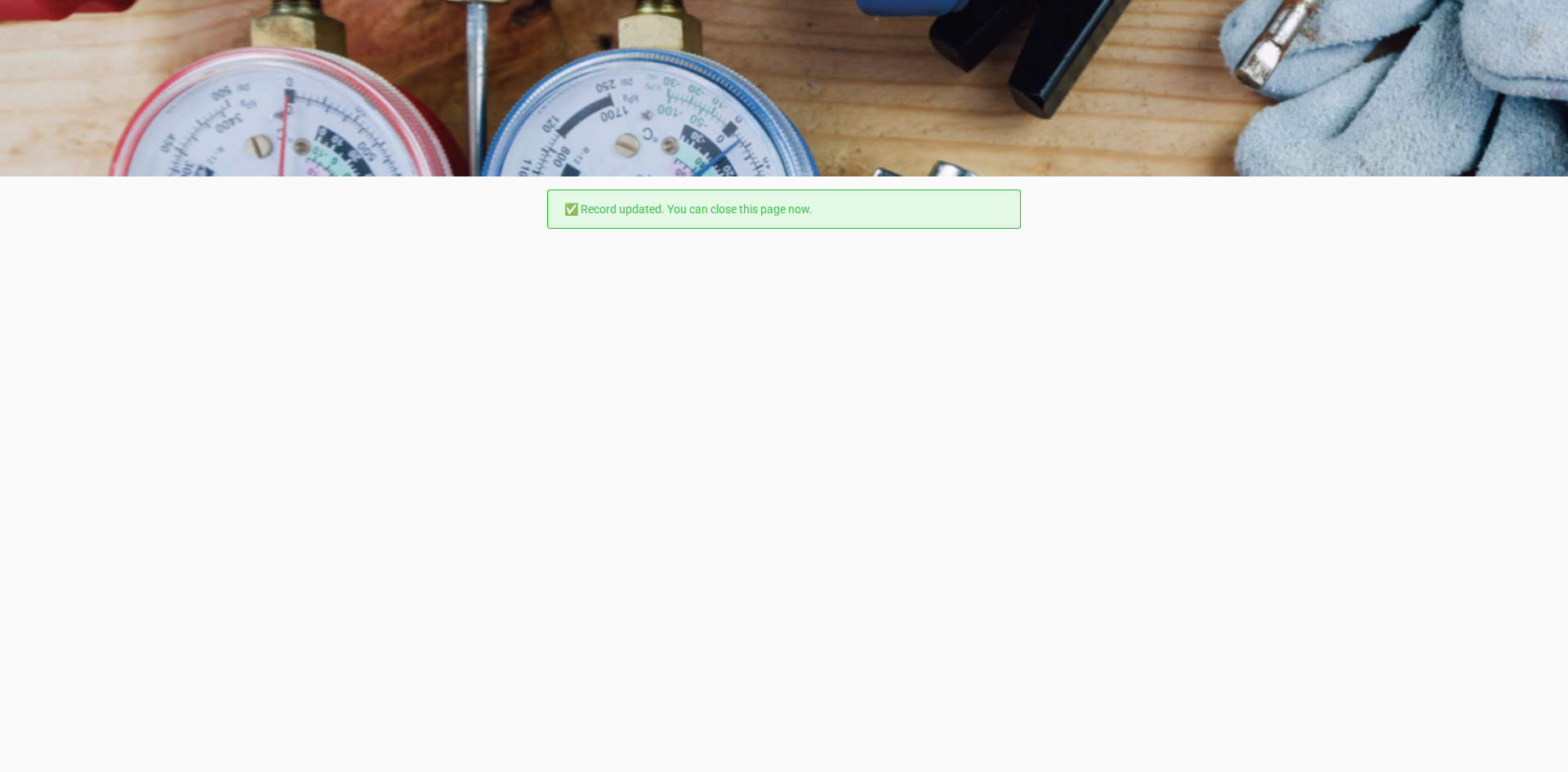
scroll to position [0, 0]
